Goal: Complete application form: Complete application form

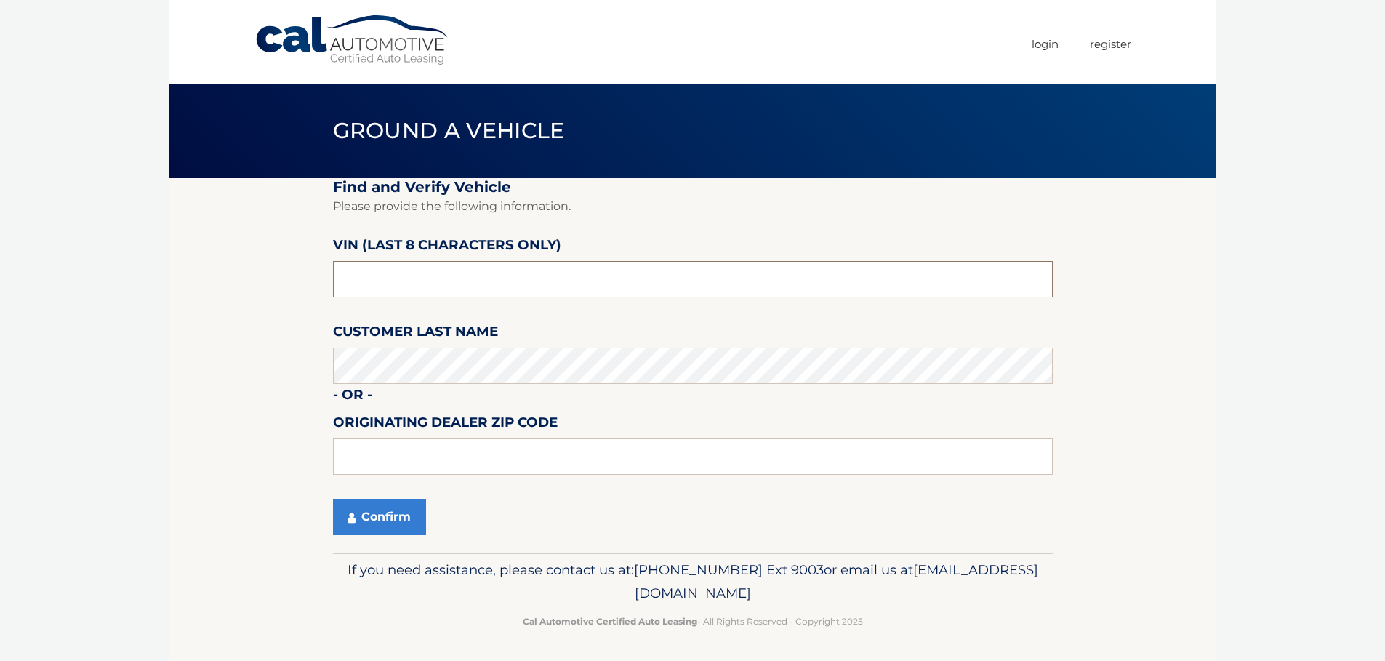
drag, startPoint x: 420, startPoint y: 281, endPoint x: 316, endPoint y: 278, distance: 104.0
click at [316, 278] on section "Find and Verify Vehicle Please provide the following information. VIN (last 8 c…" at bounding box center [692, 365] width 1047 height 374
paste input "NC205634"
type input "NC205634"
click at [375, 515] on button "Confirm" at bounding box center [379, 517] width 93 height 36
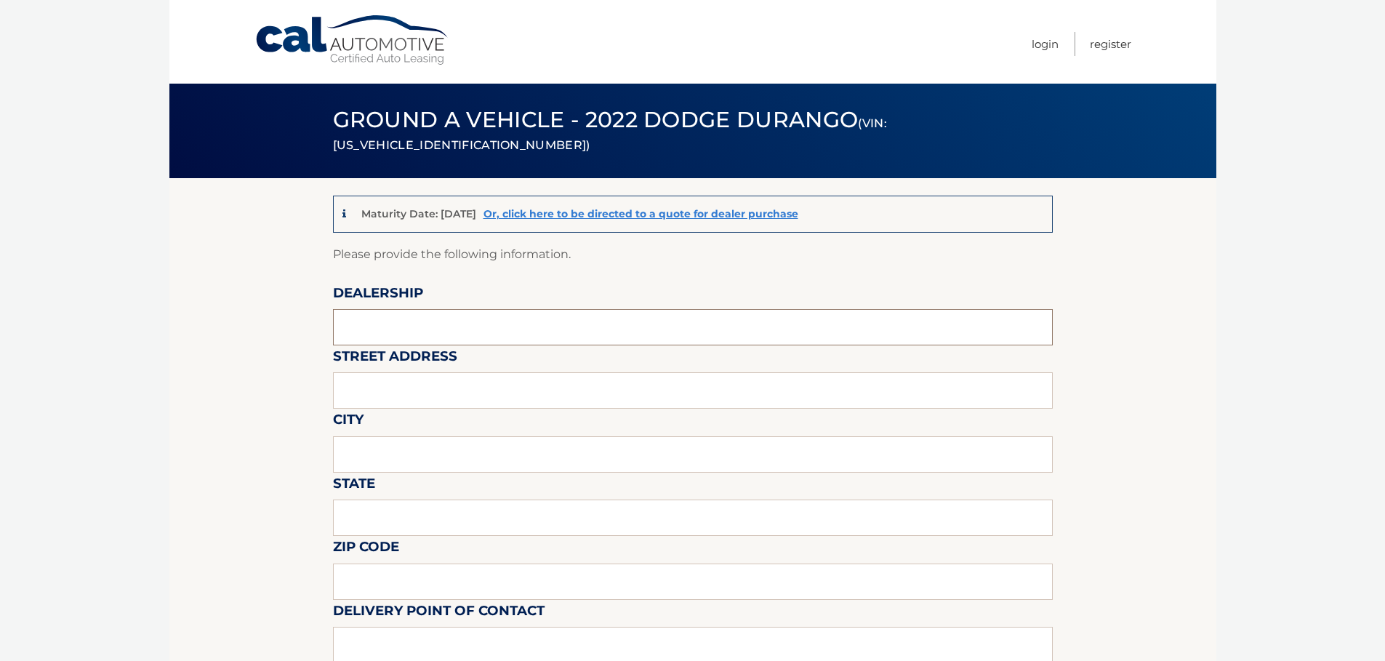
click at [412, 320] on input "text" at bounding box center [693, 327] width 720 height 36
click at [412, 330] on input "text" at bounding box center [693, 327] width 720 height 36
type input "1"
type input "CJDR 24"
type input "1020 BELMONT ST"
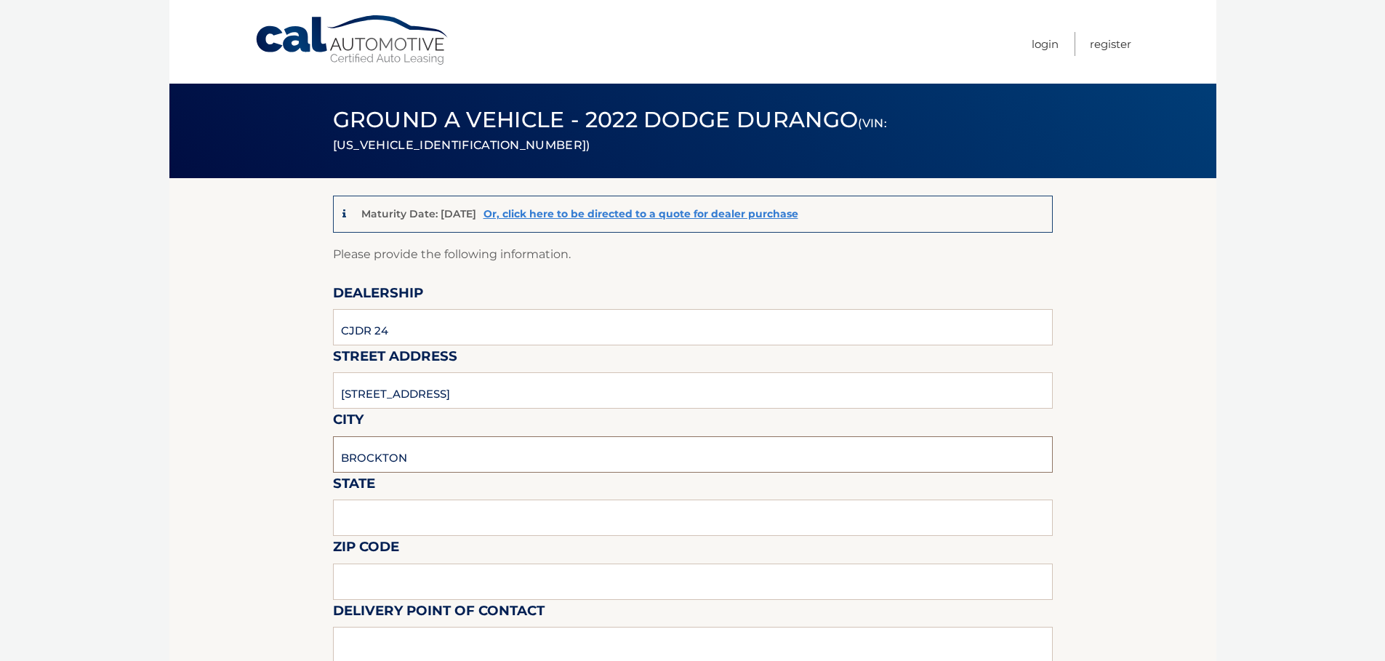
type input "BROCKTON"
type input "MA"
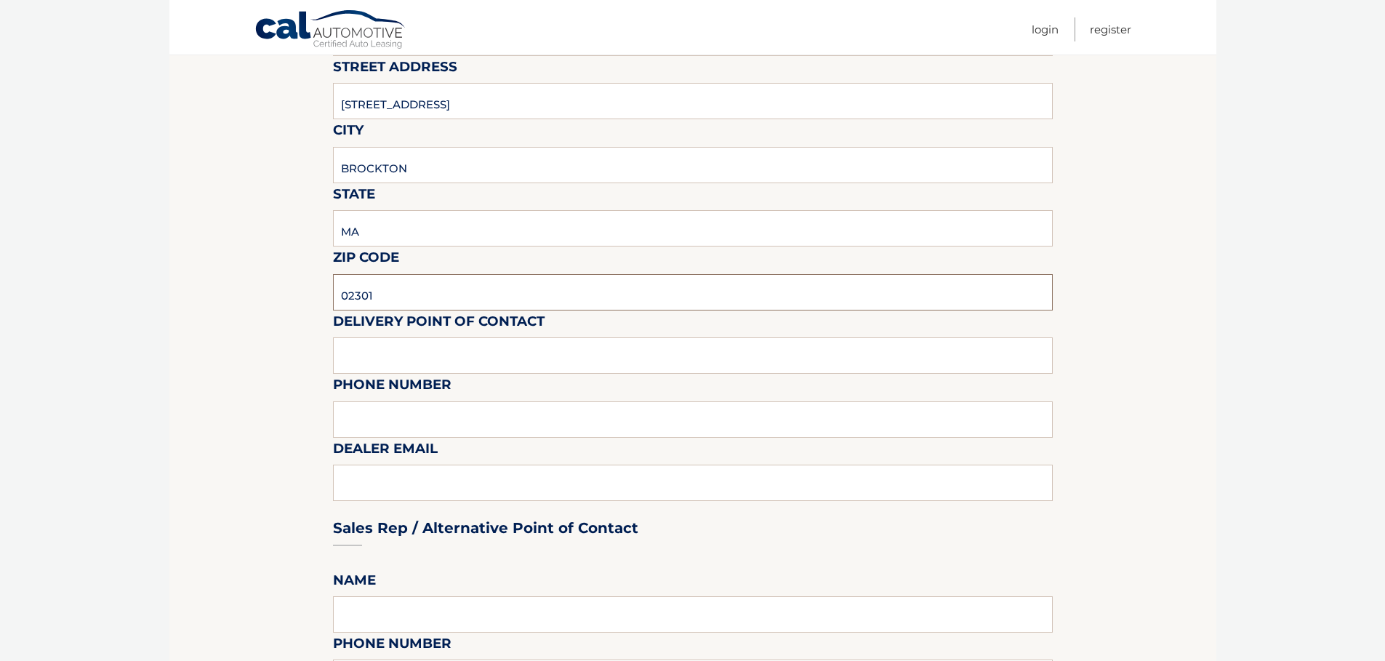
scroll to position [291, 0]
type input "02301"
click at [491, 356] on input "text" at bounding box center [693, 354] width 720 height 36
click at [89, 342] on body "Cal Automotive Menu Login Register (VIN: 1C4RDJDG3NC205634)" at bounding box center [692, 39] width 1385 height 661
click at [447, 357] on input "text" at bounding box center [693, 354] width 720 height 36
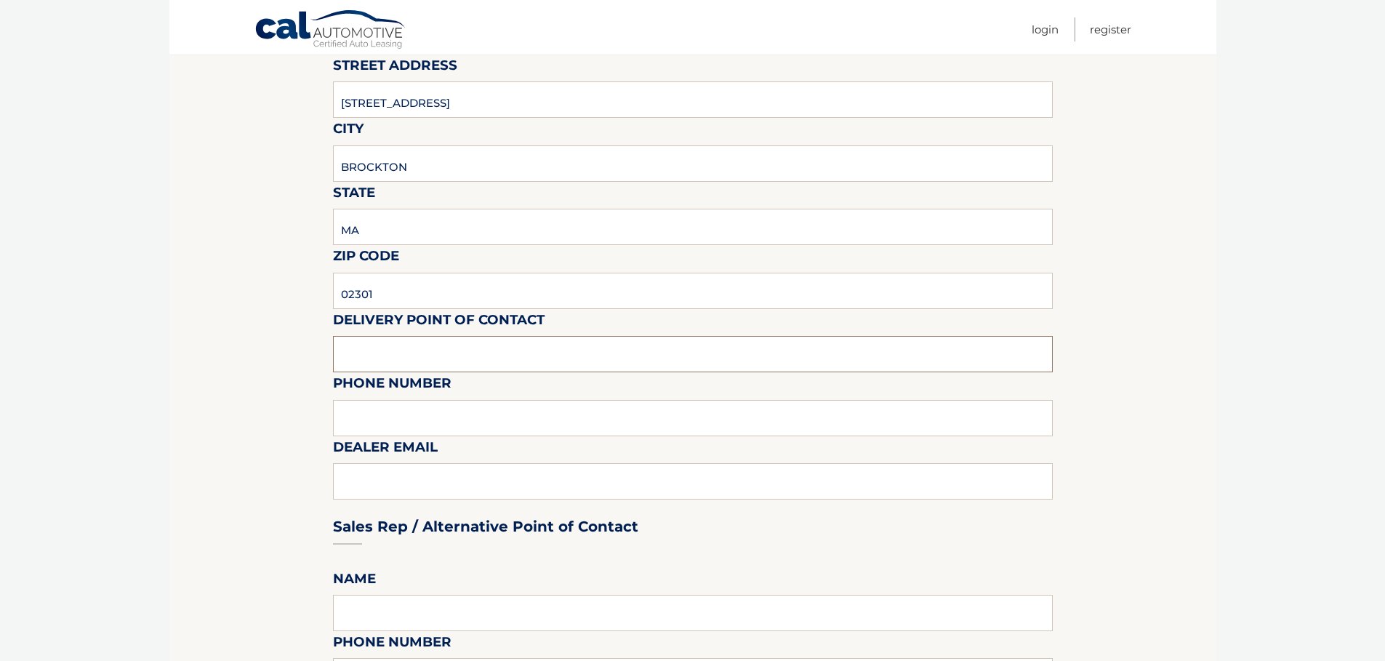
click at [430, 350] on input "text" at bounding box center [693, 354] width 720 height 36
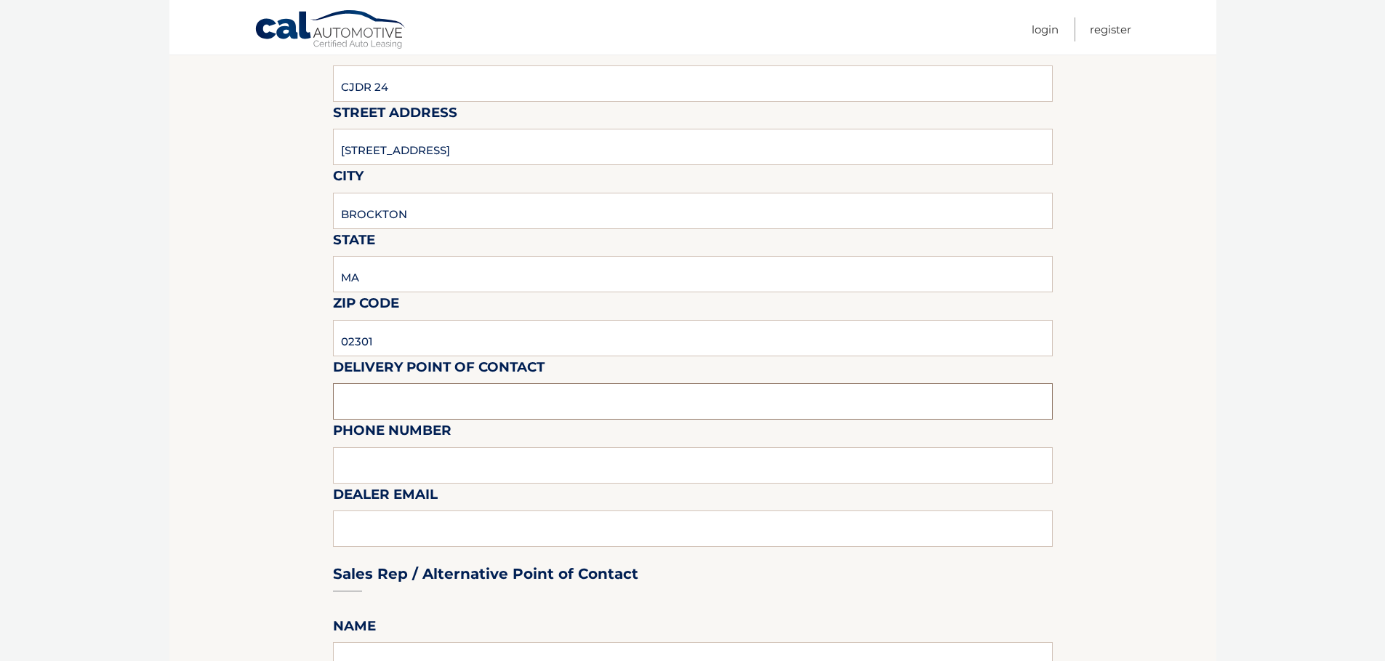
scroll to position [218, 0]
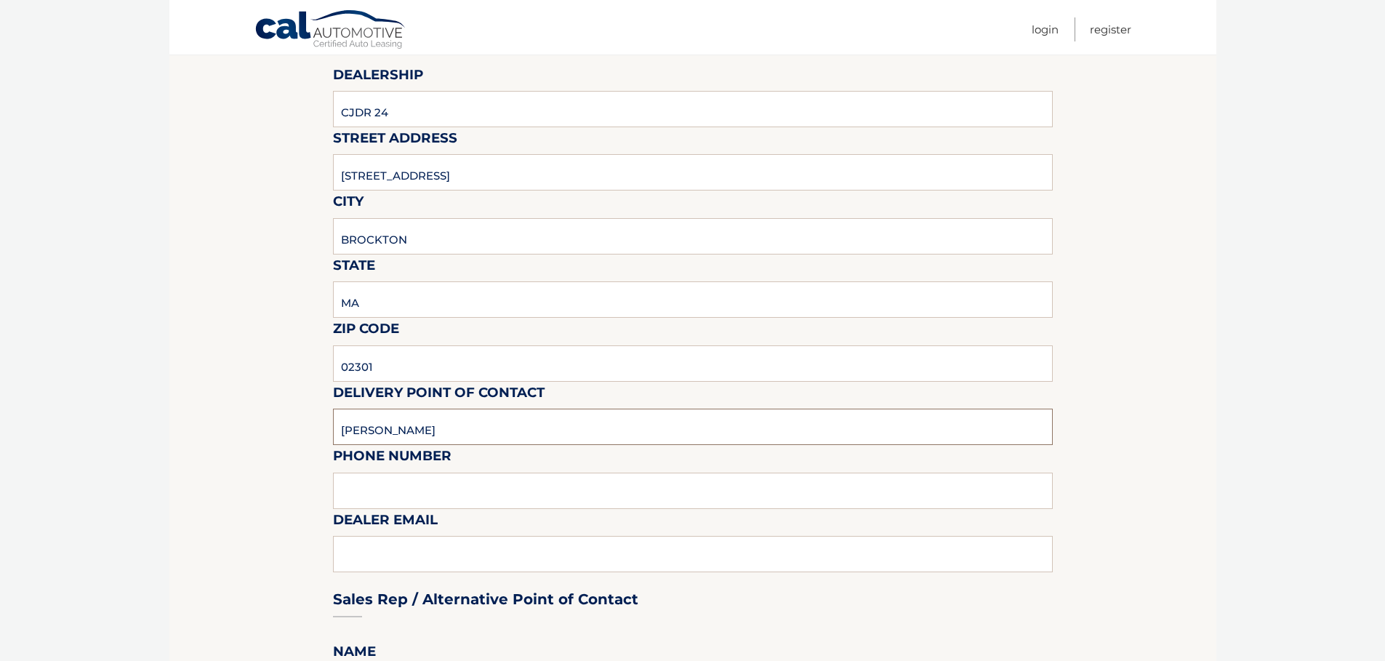
type input "MARK ZURLO"
type input "7819611550"
type input "MZURLO@ROUTE24AUTO.COM"
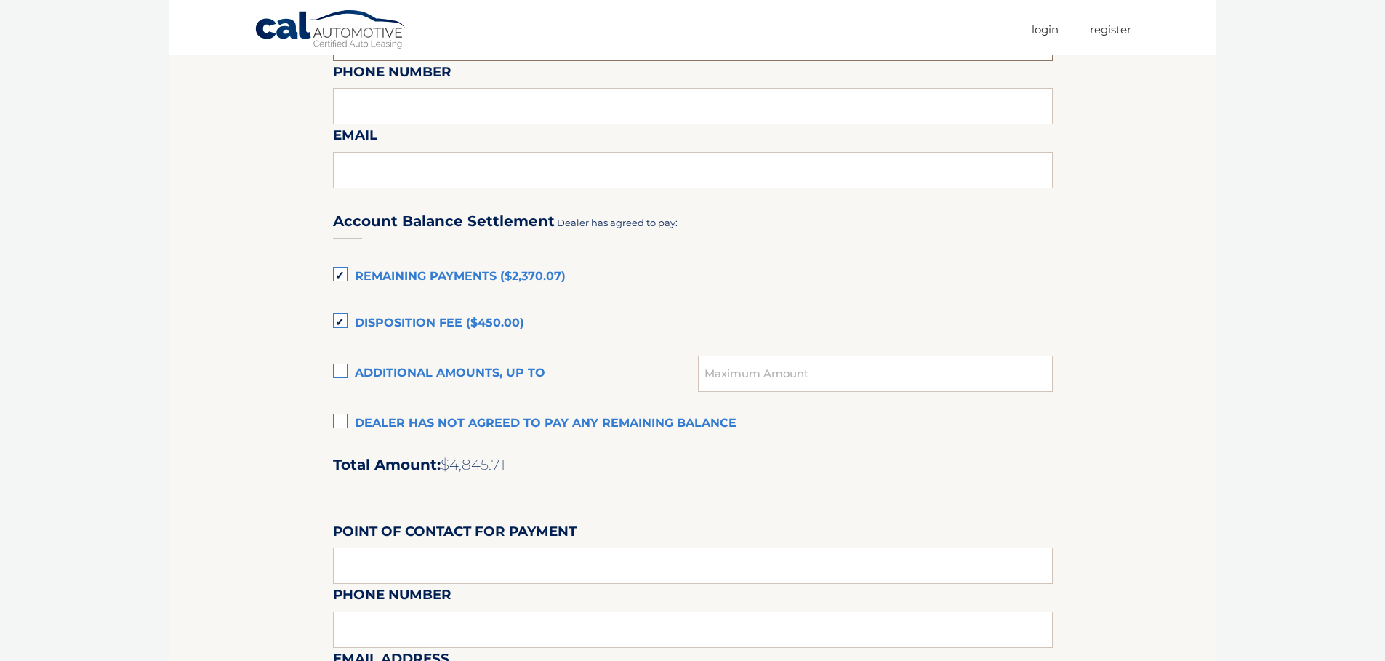
scroll to position [857, 0]
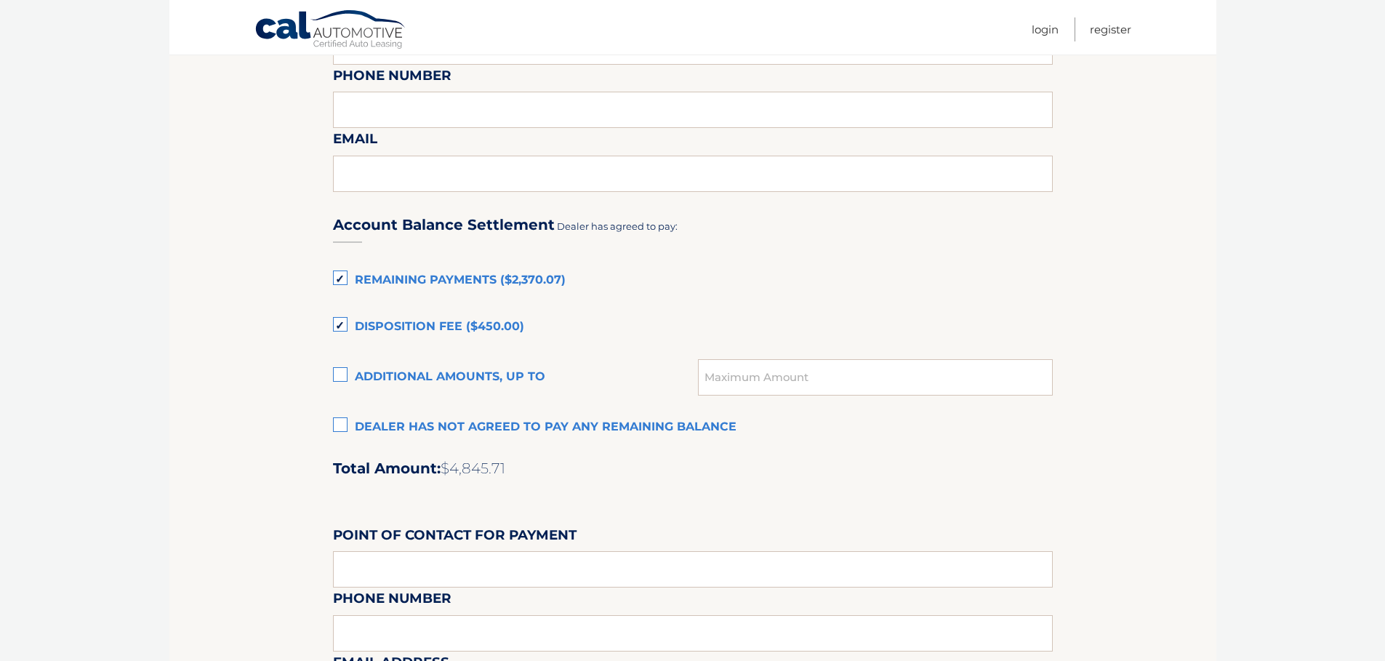
click at [339, 429] on label "Dealer has not agreed to pay any remaining balance" at bounding box center [693, 427] width 720 height 29
click at [0, 0] on input "Dealer has not agreed to pay any remaining balance" at bounding box center [0, 0] width 0 height 0
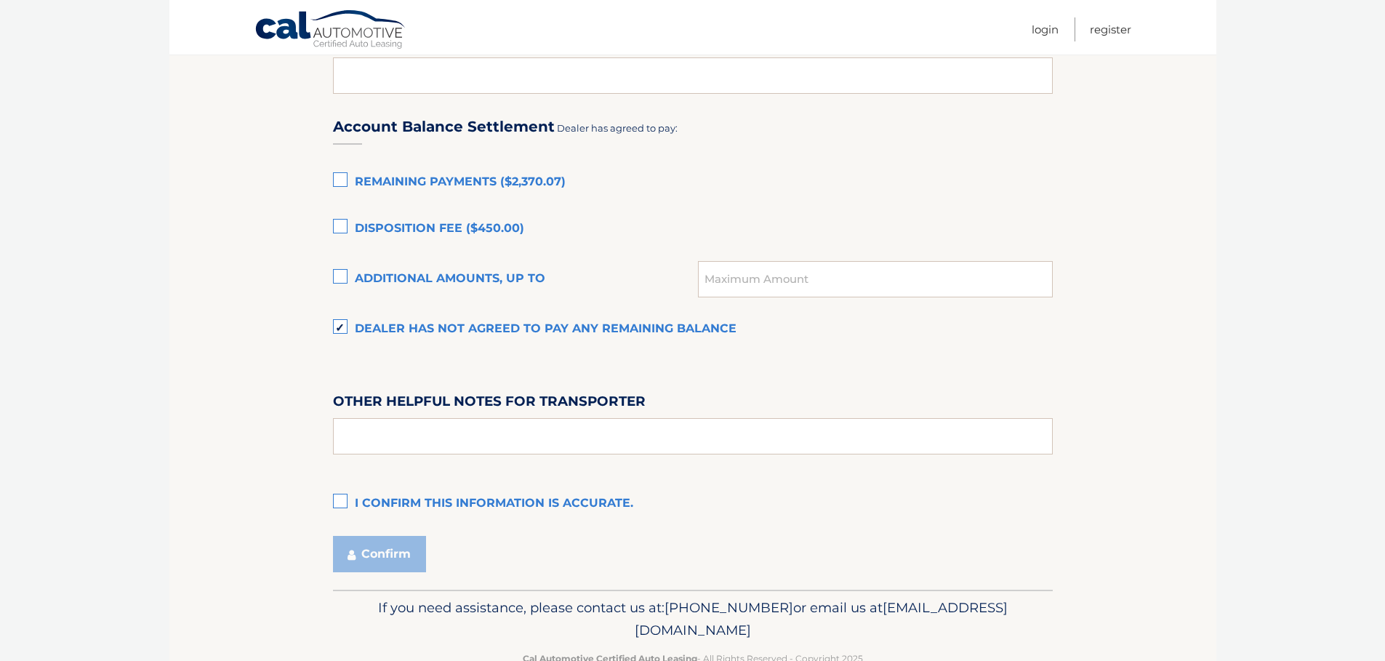
scroll to position [922, 0]
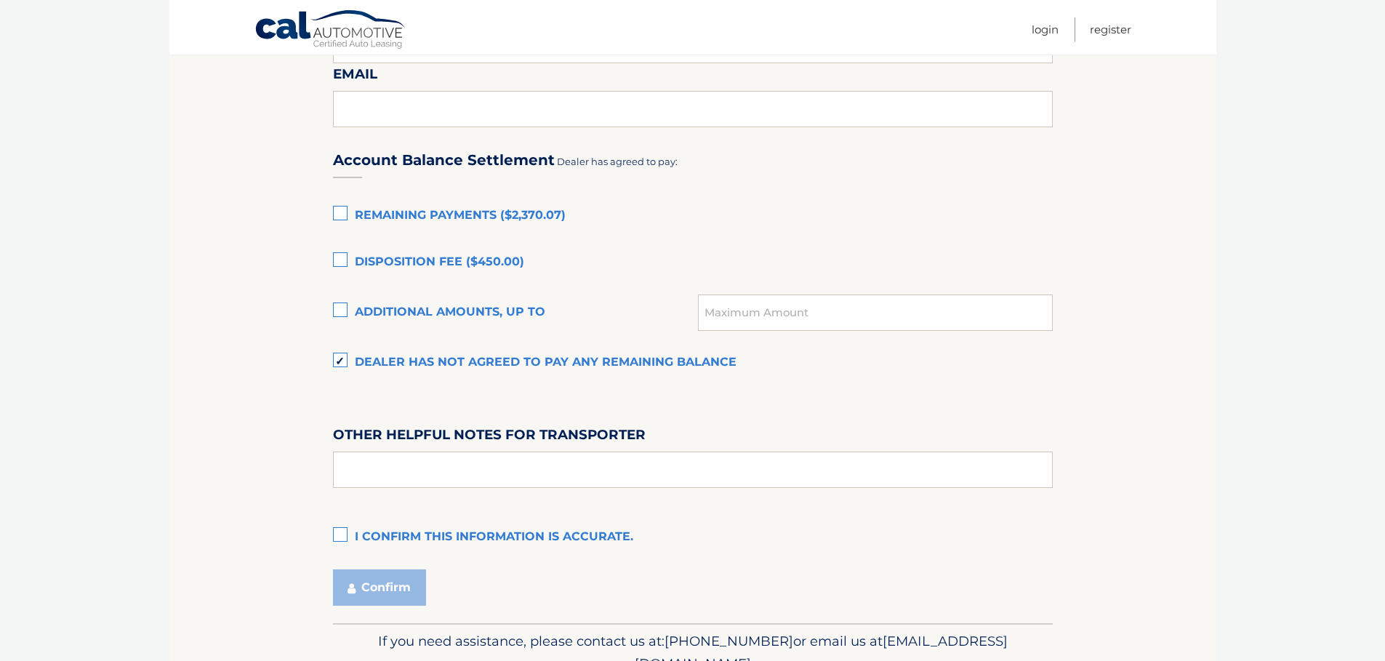
click at [350, 537] on label "I confirm this information is accurate." at bounding box center [693, 537] width 720 height 29
click at [0, 0] on input "I confirm this information is accurate." at bounding box center [0, 0] width 0 height 0
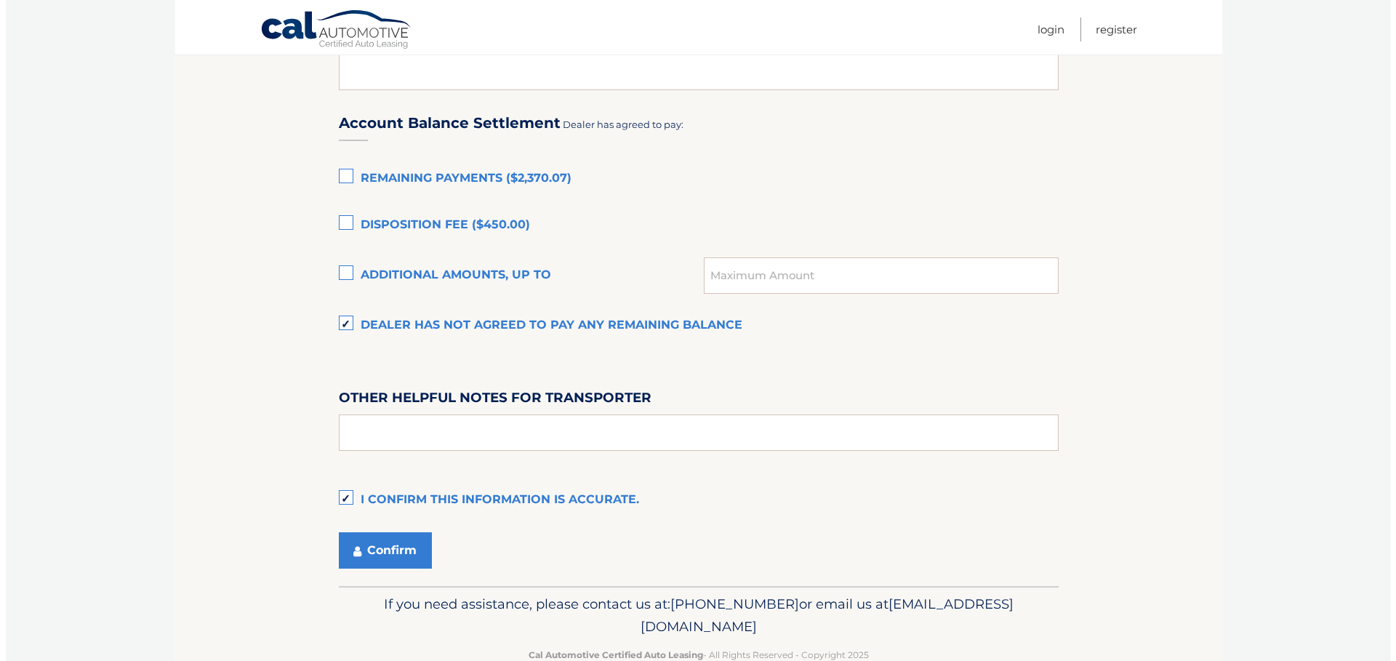
scroll to position [995, 0]
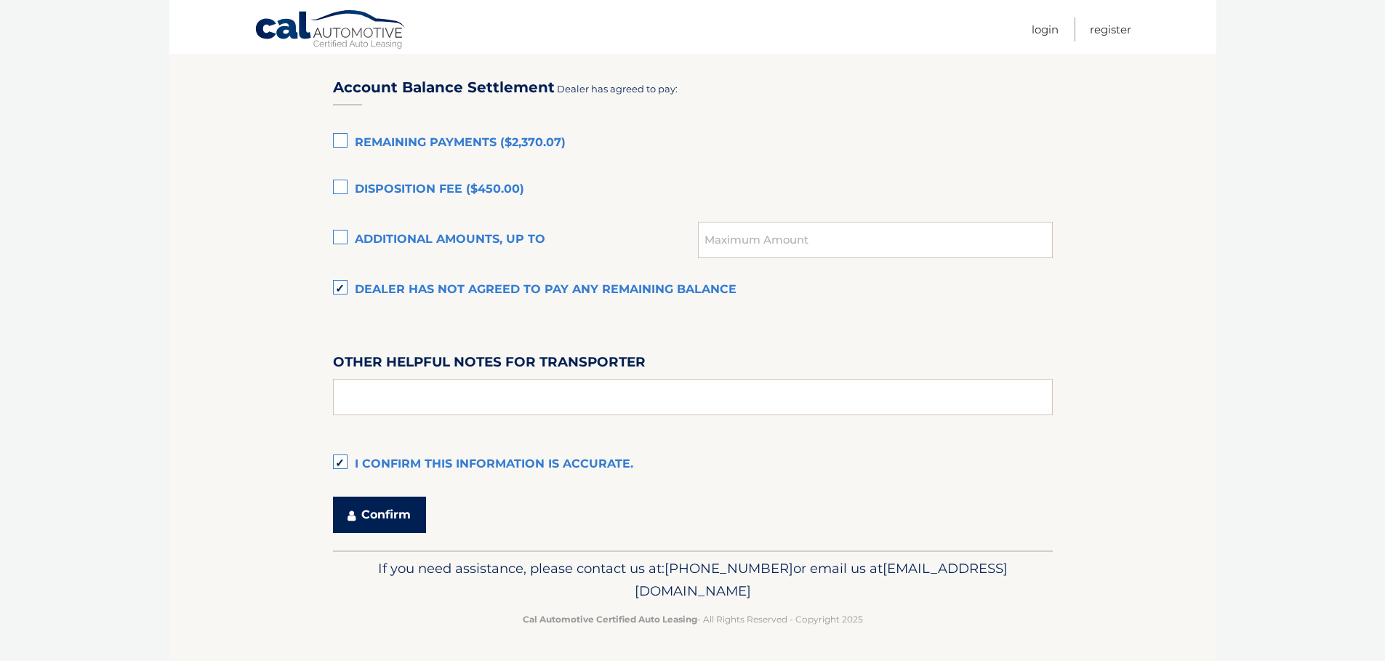
click at [388, 521] on button "Confirm" at bounding box center [379, 515] width 93 height 36
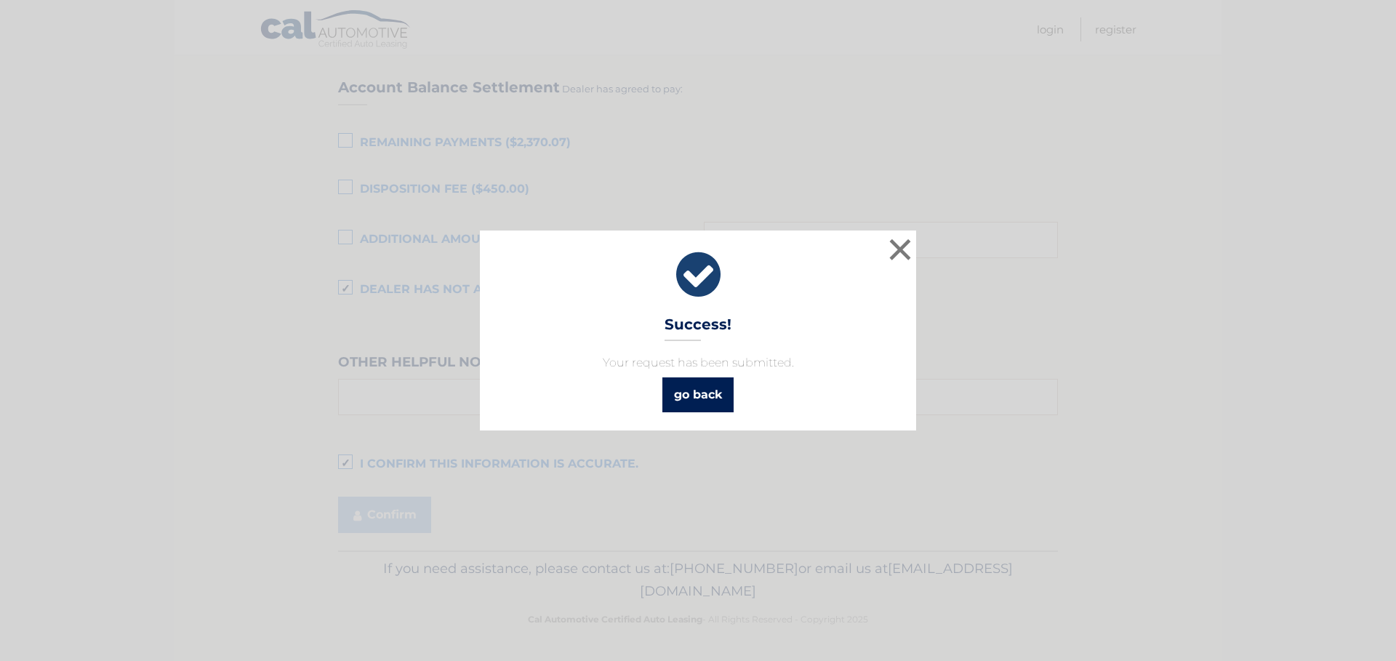
click at [689, 387] on link "go back" at bounding box center [697, 394] width 71 height 35
